Goal: Navigation & Orientation: Find specific page/section

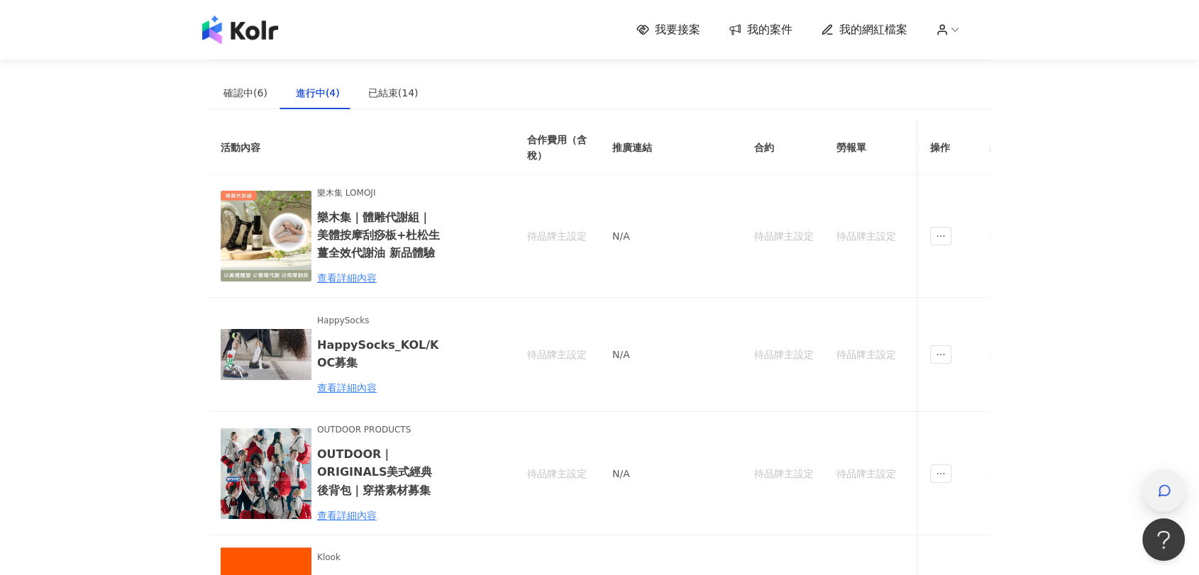
click at [1169, 495] on icon "button" at bounding box center [1164, 491] width 14 height 14
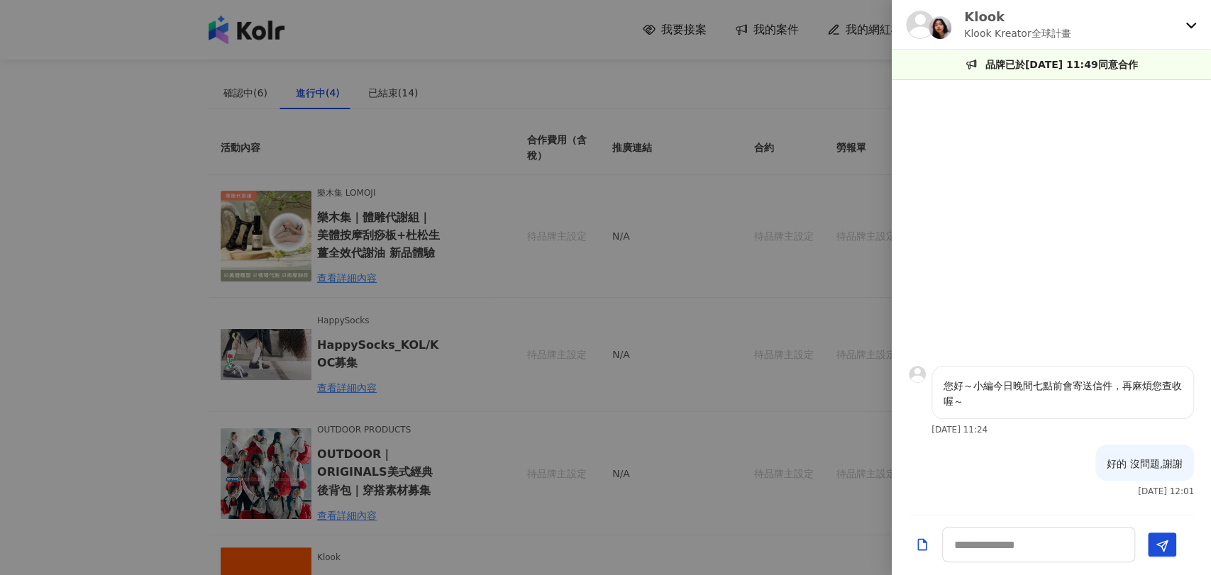
click at [1191, 28] on icon at bounding box center [1191, 26] width 10 height 6
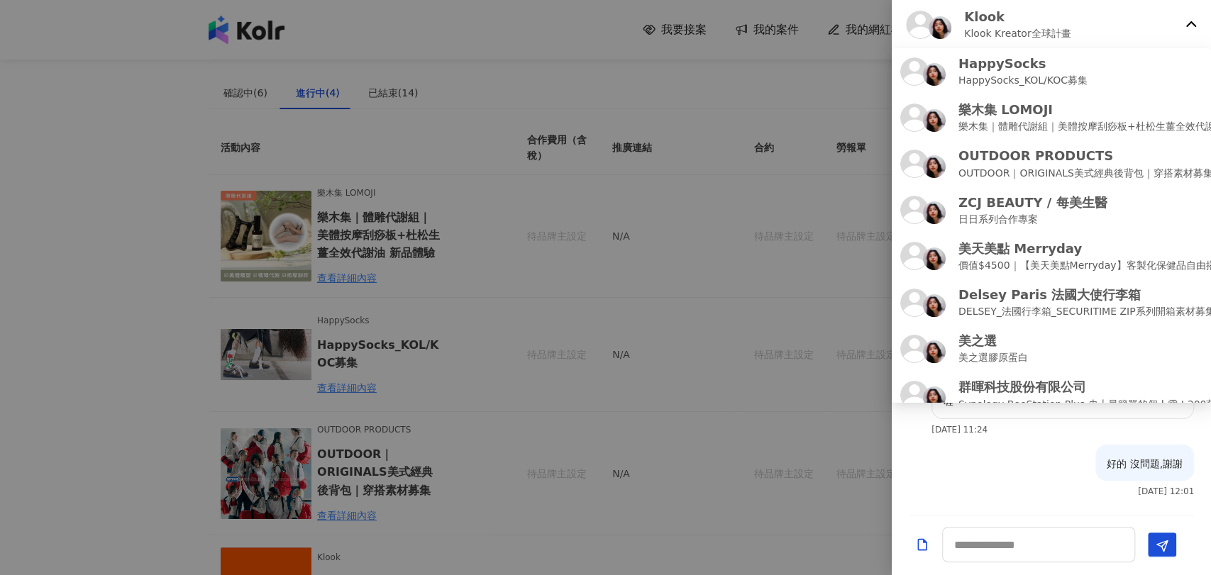
click at [852, 87] on div at bounding box center [605, 287] width 1211 height 575
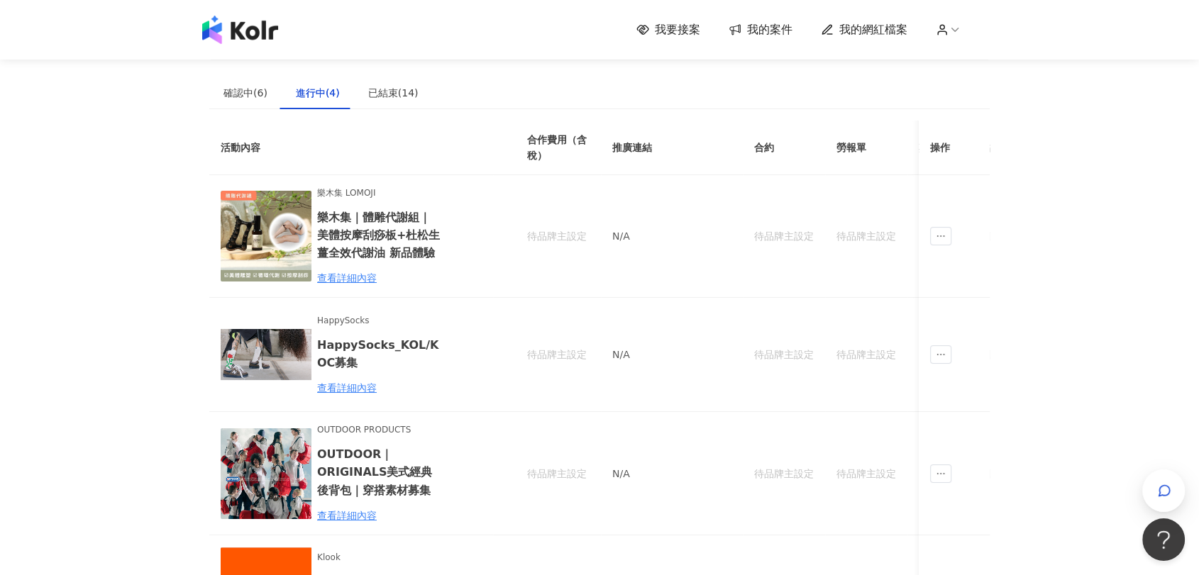
click at [272, 41] on img at bounding box center [240, 30] width 76 height 28
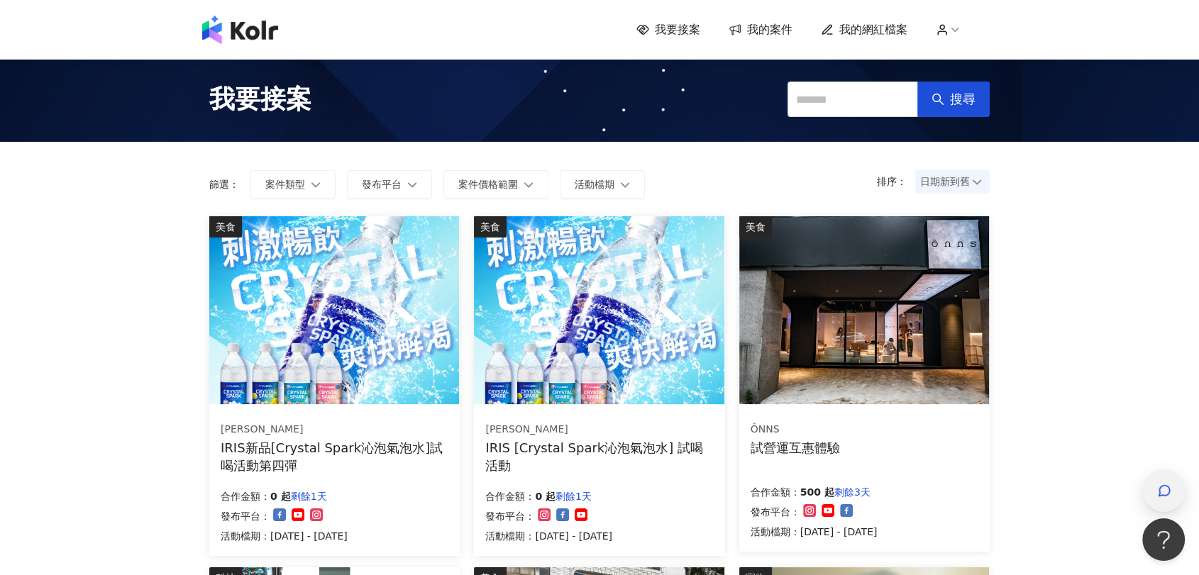
click at [1169, 485] on icon "button" at bounding box center [1164, 491] width 14 height 14
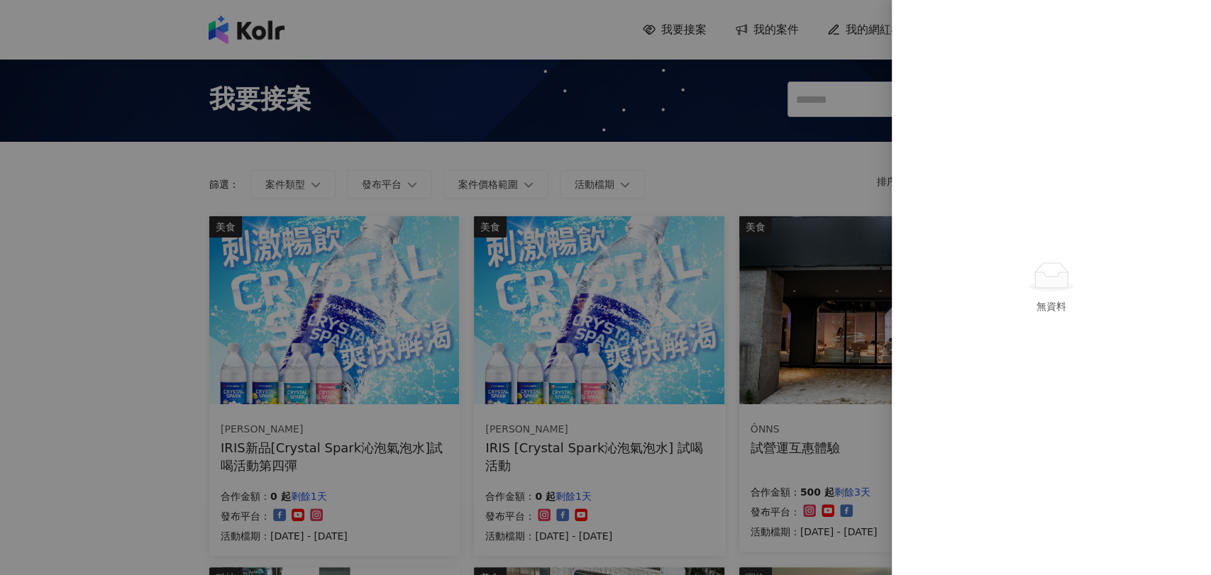
click at [219, 224] on div at bounding box center [605, 287] width 1211 height 575
